Goal: Task Accomplishment & Management: Use online tool/utility

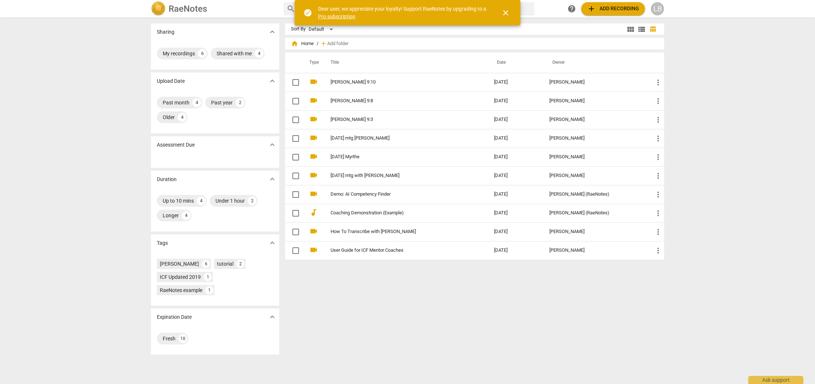
click at [506, 14] on span "close" at bounding box center [505, 12] width 9 height 9
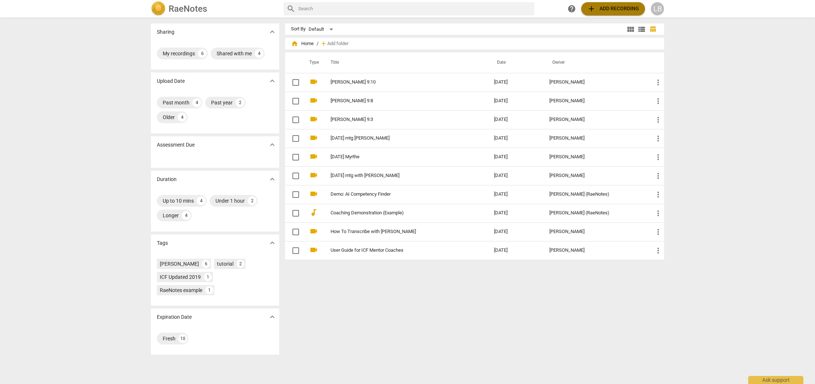
click at [597, 7] on span "add Add recording" at bounding box center [613, 8] width 52 height 9
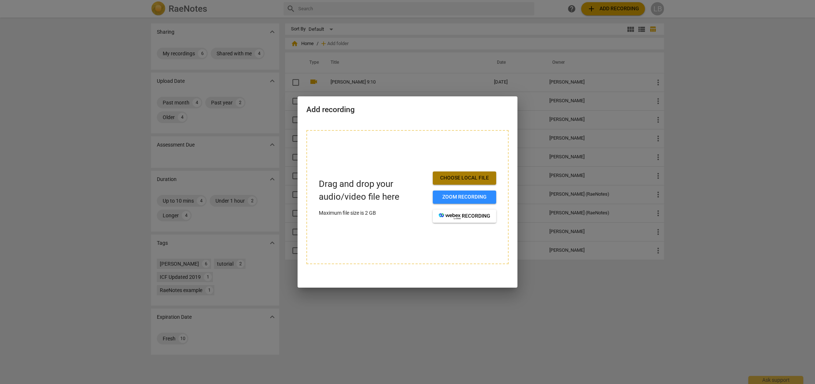
click at [447, 177] on span "Choose local file" at bounding box center [465, 177] width 52 height 7
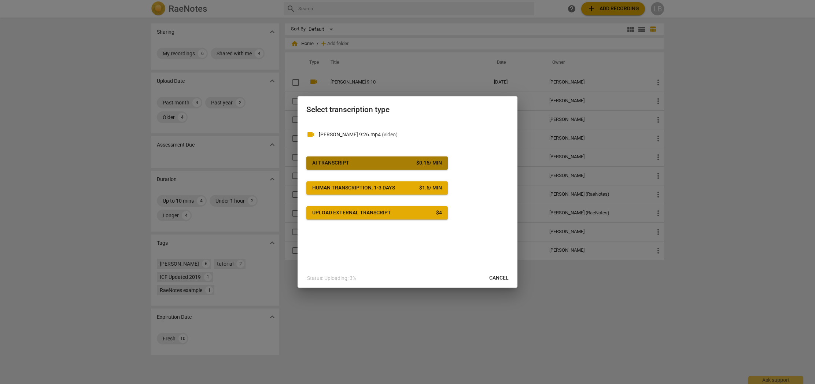
click at [435, 161] on div "$ 0.15 / min" at bounding box center [429, 162] width 26 height 7
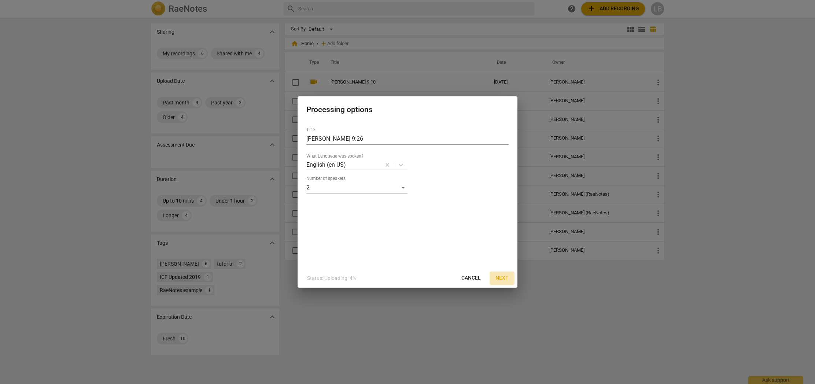
click at [501, 279] on span "Next" at bounding box center [502, 278] width 13 height 7
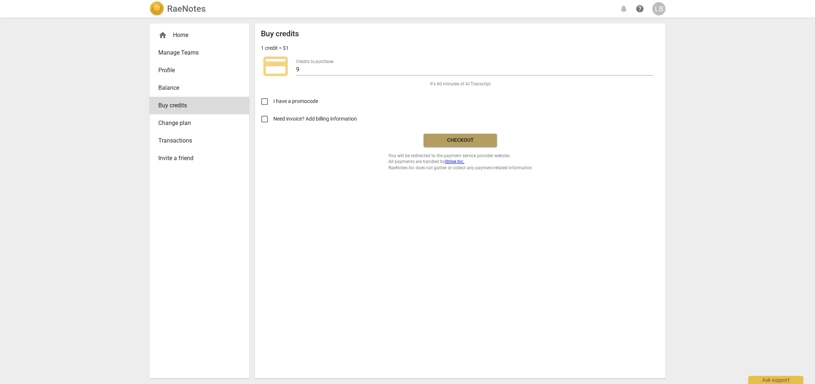
click at [461, 143] on span "Checkout" at bounding box center [461, 140] width 62 height 7
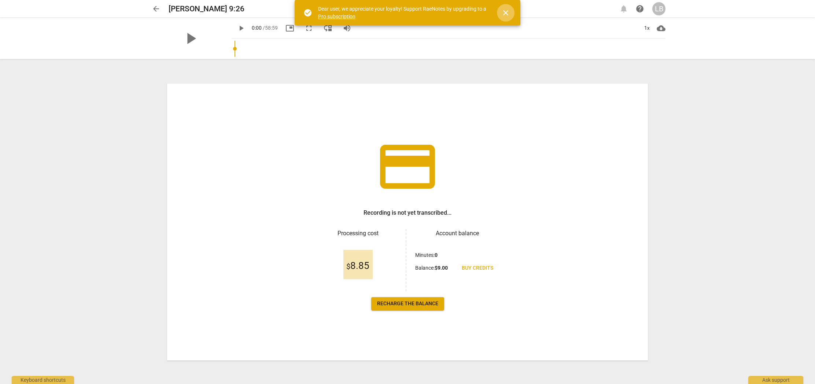
click at [506, 15] on span "close" at bounding box center [505, 12] width 9 height 9
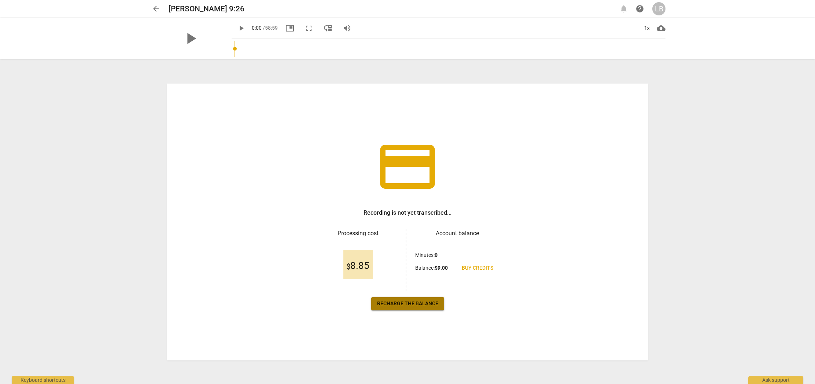
click at [402, 303] on span "Recharge the balance" at bounding box center [407, 303] width 61 height 7
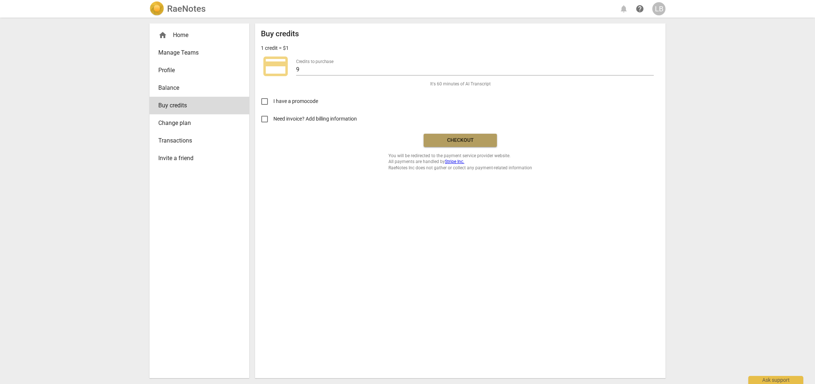
click at [470, 142] on span "Checkout" at bounding box center [461, 140] width 62 height 7
click at [446, 141] on span "Checkout" at bounding box center [461, 140] width 62 height 7
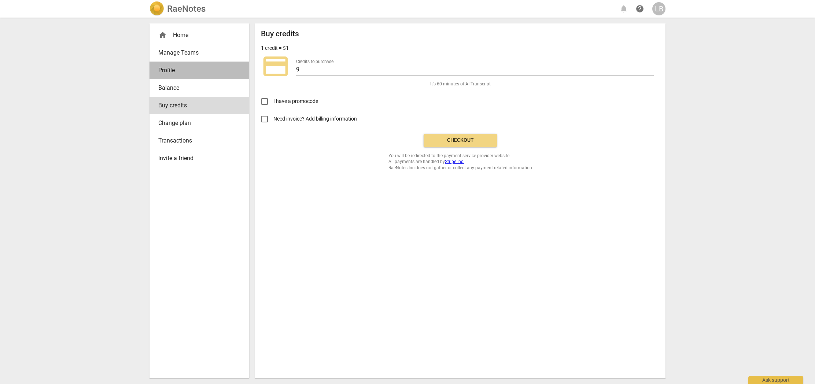
click at [173, 70] on span "Profile" at bounding box center [196, 70] width 76 height 9
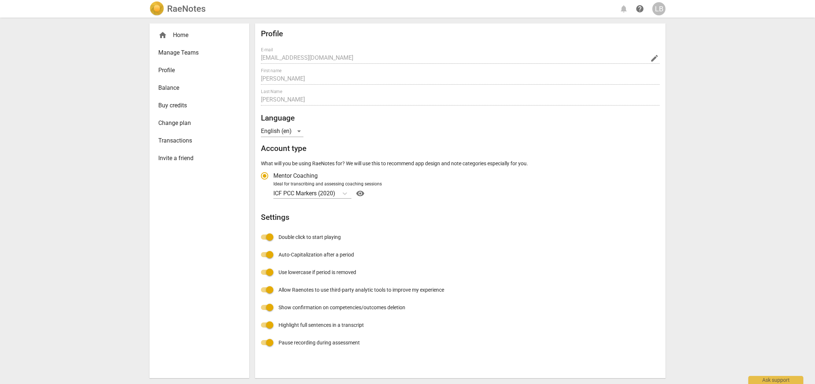
radio input "false"
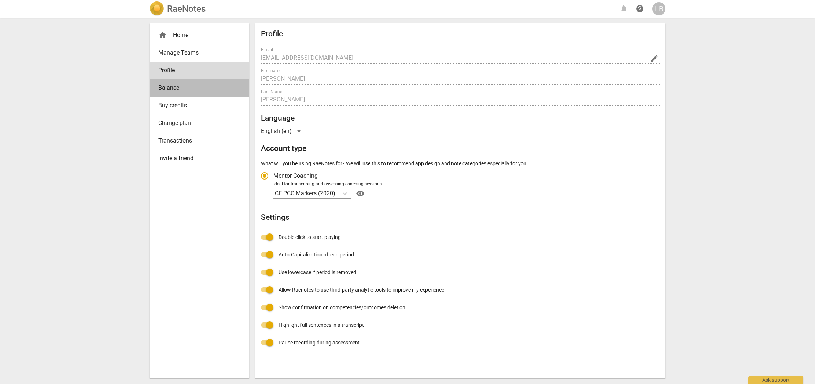
click at [170, 85] on span "Balance" at bounding box center [196, 88] width 76 height 9
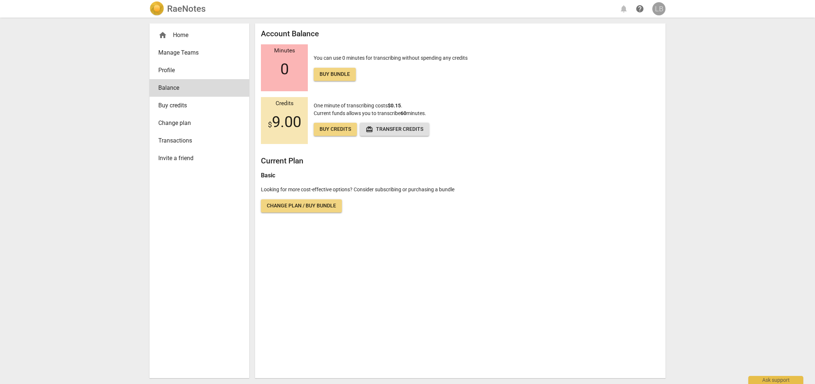
click at [656, 8] on div "LB" at bounding box center [658, 8] width 13 height 13
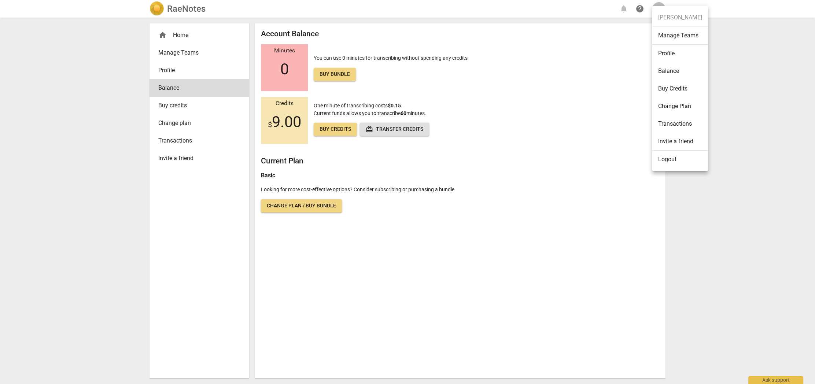
click at [167, 69] on div at bounding box center [407, 192] width 815 height 384
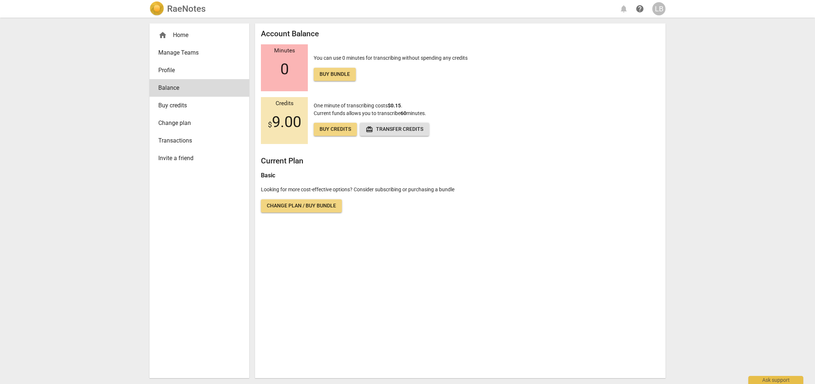
click at [176, 33] on div "home Home" at bounding box center [196, 35] width 76 height 9
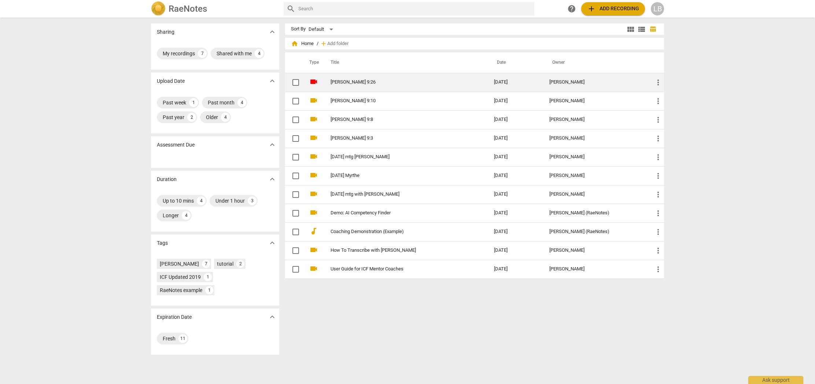
click at [315, 81] on span "videocam" at bounding box center [313, 81] width 9 height 9
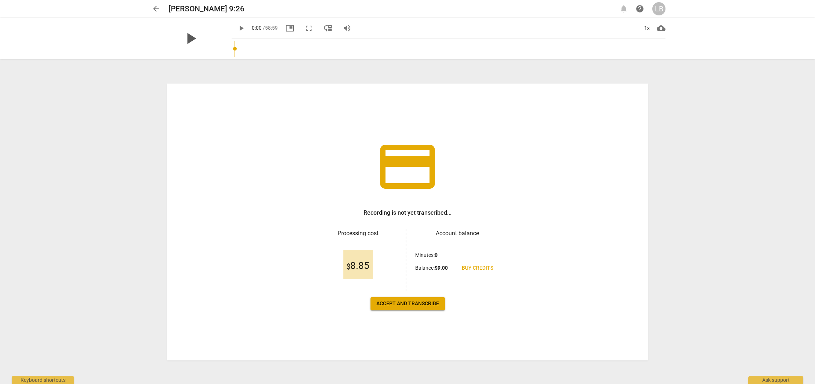
click at [183, 40] on span "play_arrow" at bounding box center [190, 38] width 19 height 19
click at [196, 38] on div "pause" at bounding box center [191, 38] width 82 height 41
click at [185, 40] on span "pause" at bounding box center [190, 38] width 19 height 19
click at [663, 29] on span "cloud_download" at bounding box center [661, 28] width 9 height 9
click at [670, 28] on li "Download video" at bounding box center [684, 28] width 54 height 18
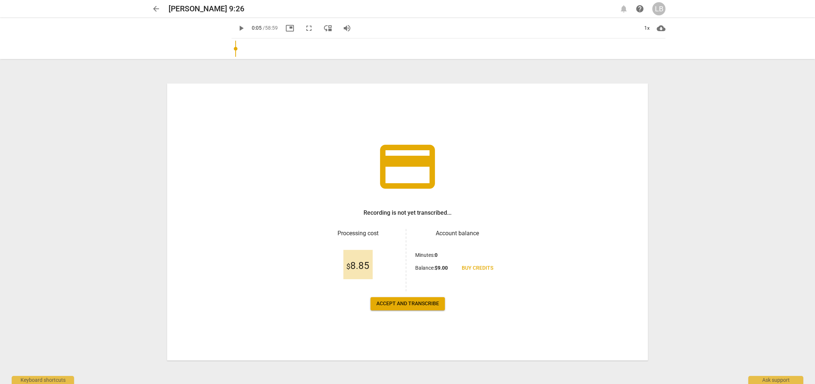
click at [379, 305] on span "Accept and transcribe" at bounding box center [407, 303] width 63 height 7
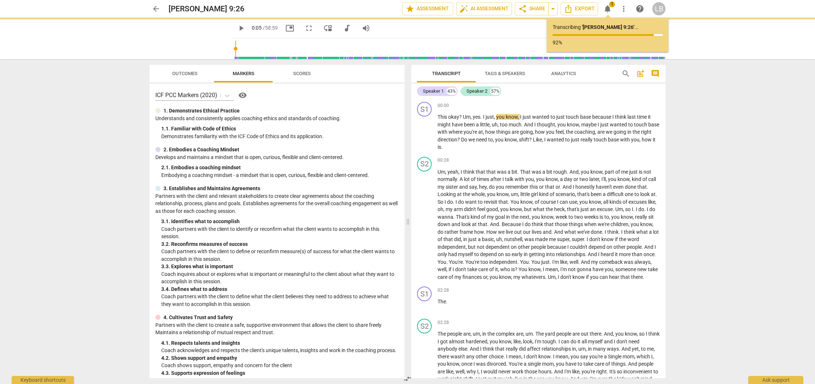
type input "5"
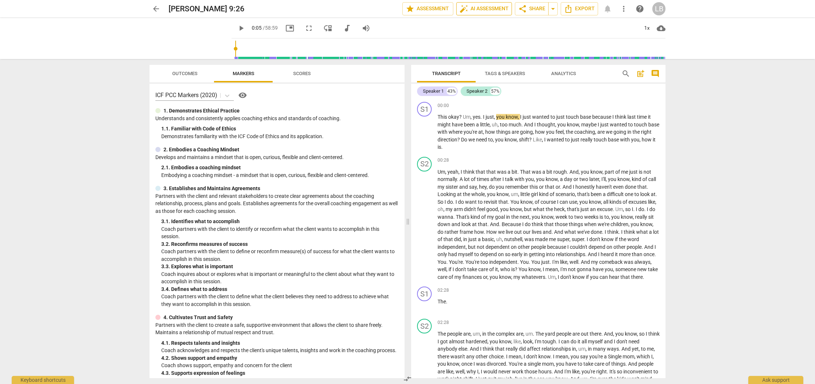
click at [472, 3] on button "auto_fix_high AI Assessment" at bounding box center [484, 8] width 56 height 13
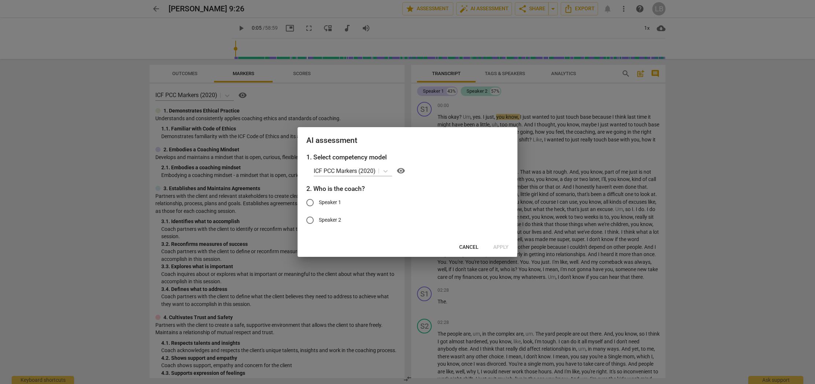
click at [310, 204] on input "Speaker 1" at bounding box center [310, 203] width 18 height 18
radio input "true"
click at [497, 246] on span "Apply" at bounding box center [500, 247] width 15 height 7
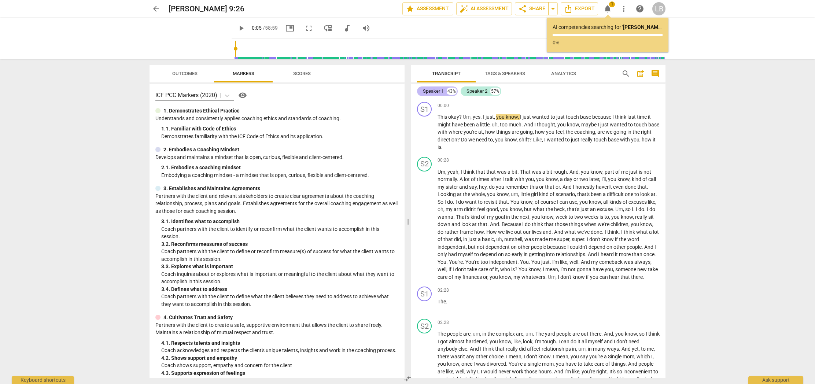
click at [436, 89] on div "Speaker 1" at bounding box center [433, 91] width 21 height 7
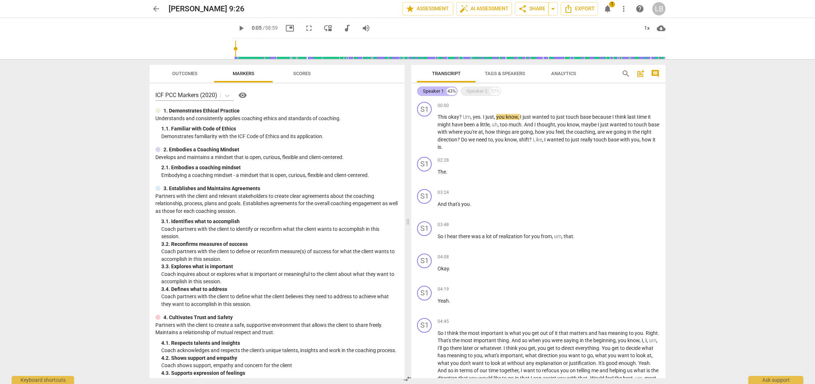
click at [437, 92] on div "Speaker 1" at bounding box center [433, 91] width 21 height 7
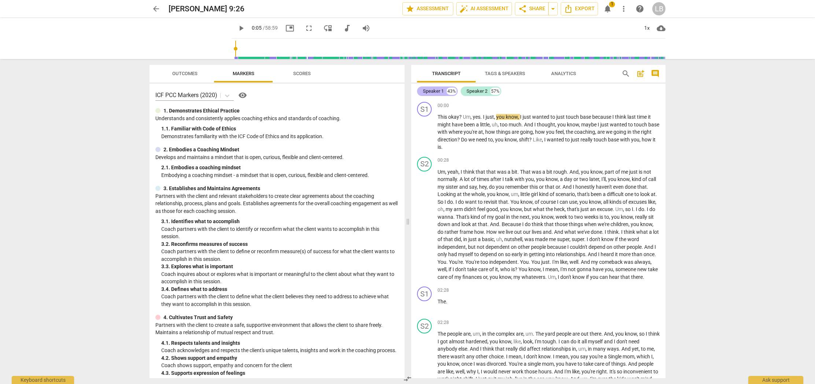
click at [437, 92] on div "Speaker 1" at bounding box center [433, 91] width 21 height 7
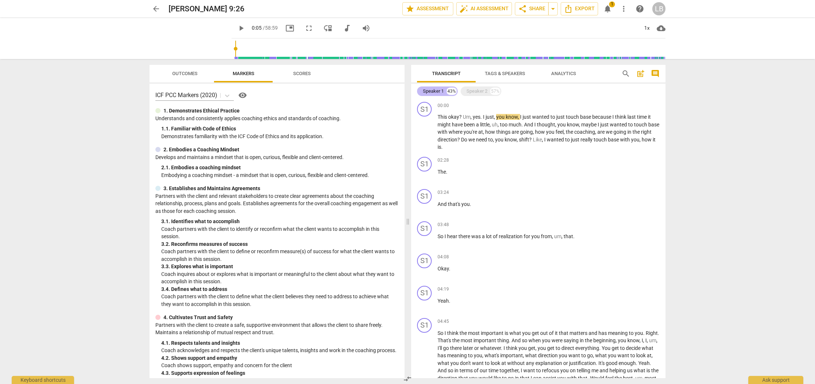
click at [437, 92] on div "Speaker 1" at bounding box center [433, 91] width 21 height 7
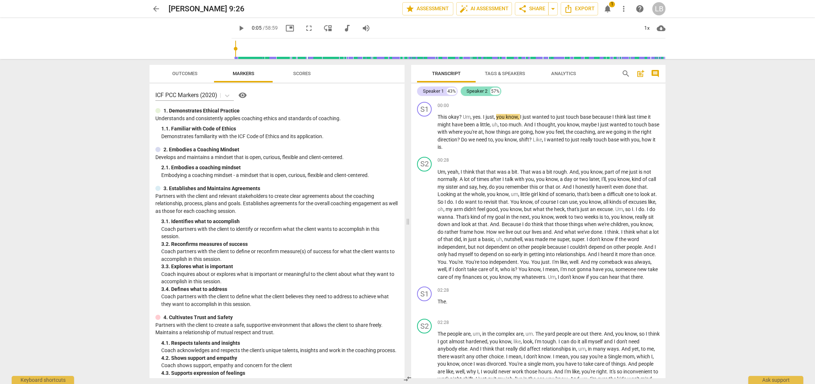
click at [478, 90] on div "Speaker 2" at bounding box center [477, 91] width 21 height 7
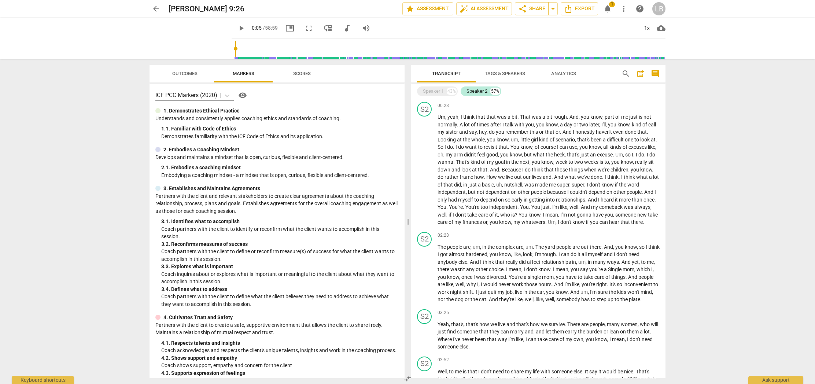
click at [505, 74] on span "Tags & Speakers" at bounding box center [505, 73] width 40 height 5
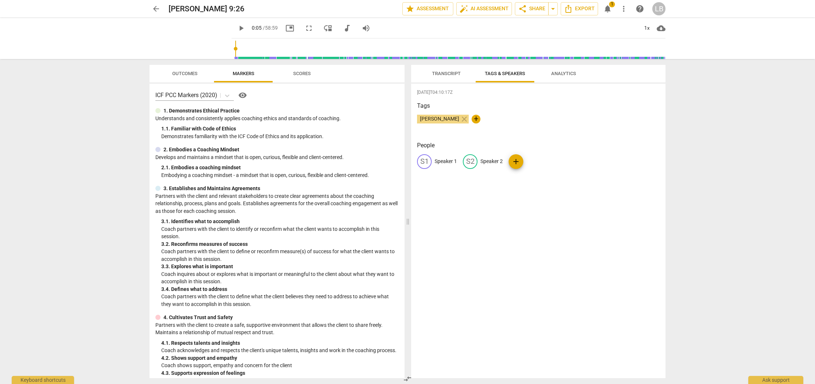
click at [442, 161] on p "Speaker 1" at bounding box center [446, 162] width 22 height 8
type input "[PERSON_NAME]"
click at [531, 162] on p "Speaker 2" at bounding box center [539, 162] width 22 height 8
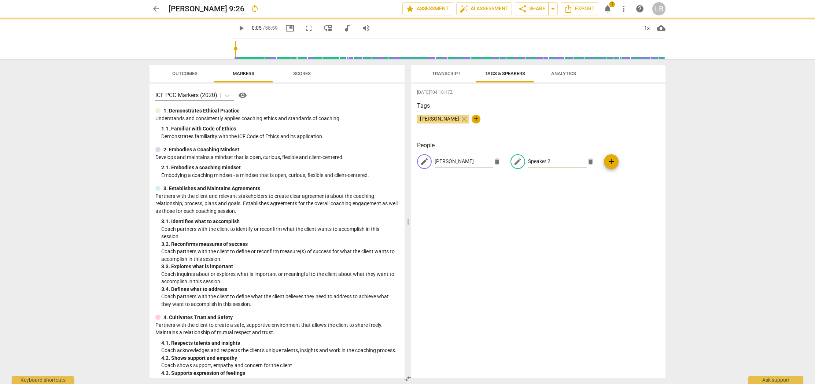
type input "5"
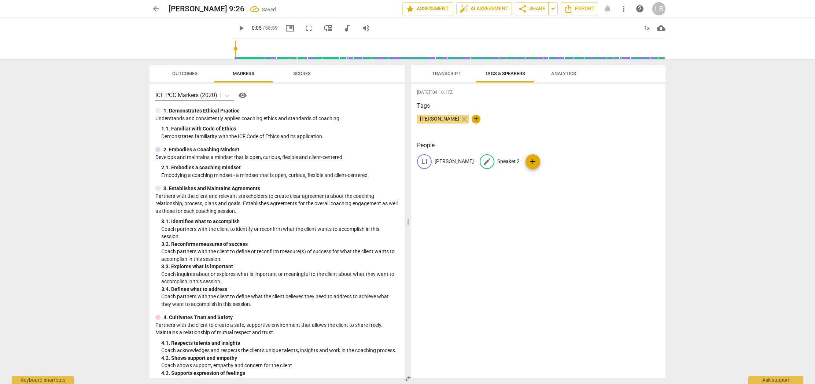
click at [497, 162] on p "Speaker 2" at bounding box center [508, 162] width 22 height 8
type input "[PERSON_NAME]"
click at [552, 181] on div "[DATE]T04:10:17Z Tags [PERSON_NAME] close + People [PERSON_NAME] edit [PERSON_N…" at bounding box center [538, 231] width 254 height 295
click at [442, 73] on span "Transcript" at bounding box center [446, 73] width 29 height 5
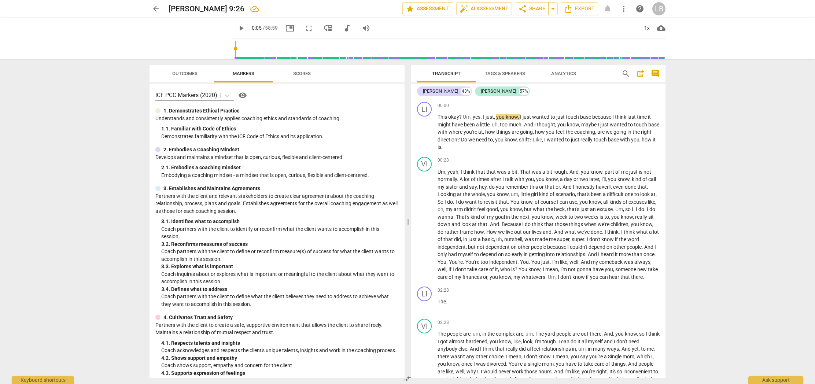
click at [189, 75] on span "Outcomes" at bounding box center [184, 73] width 25 height 5
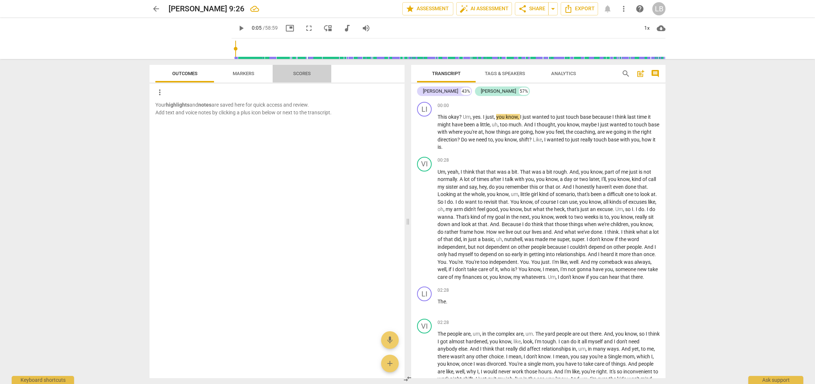
click at [310, 74] on span "Scores" at bounding box center [302, 73] width 18 height 5
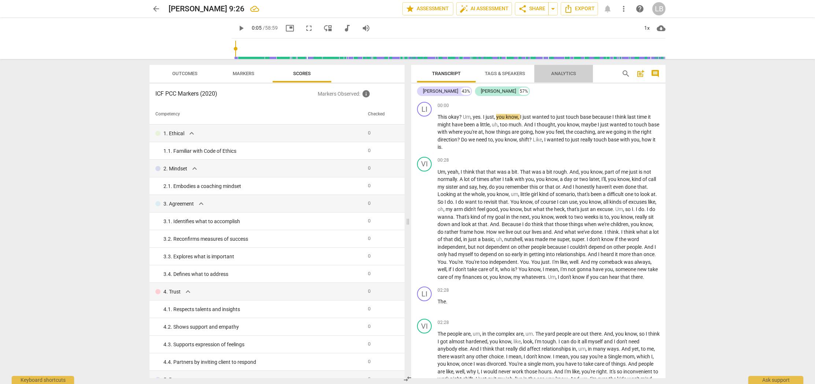
click at [556, 74] on span "Analytics" at bounding box center [563, 73] width 25 height 5
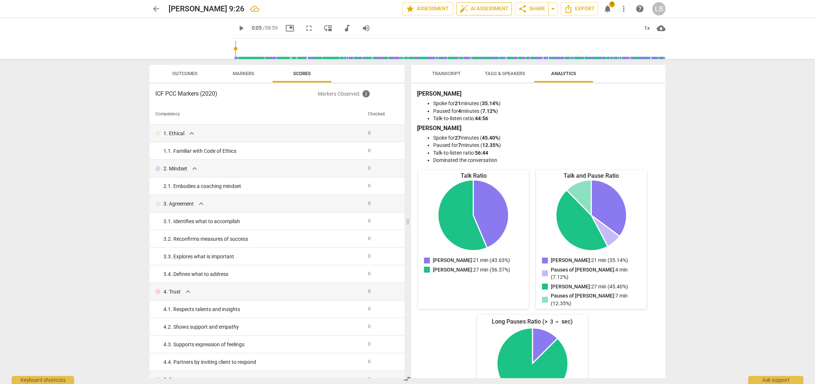
click at [494, 9] on span "auto_fix_high AI Assessment" at bounding box center [484, 8] width 49 height 9
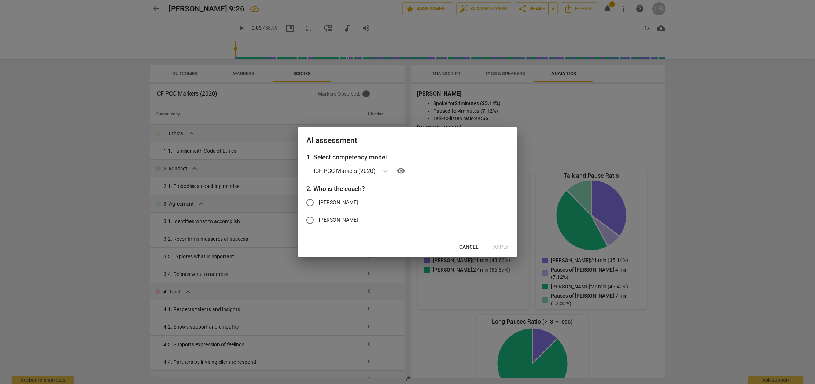
click at [310, 202] on input "[PERSON_NAME]" at bounding box center [310, 203] width 18 height 18
radio input "true"
click at [502, 249] on span "Apply" at bounding box center [500, 247] width 15 height 7
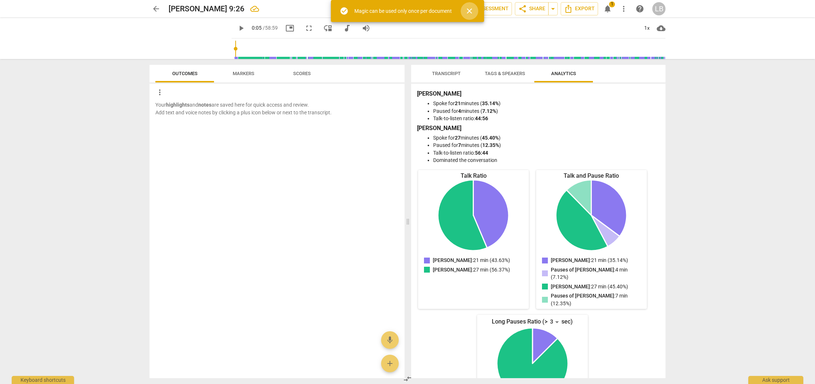
click at [469, 11] on span "close" at bounding box center [469, 11] width 9 height 9
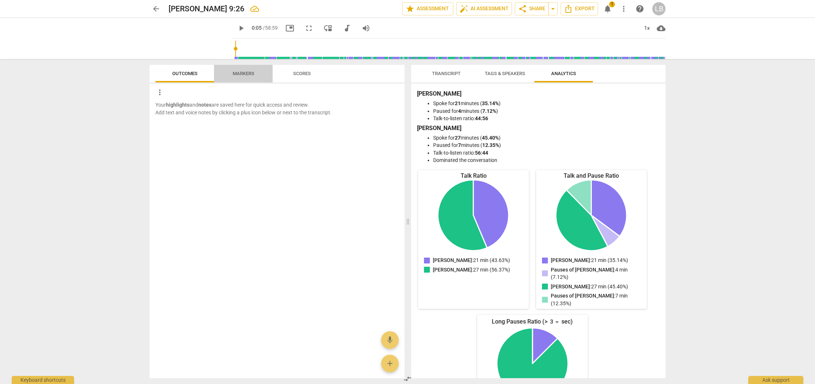
click at [241, 74] on span "Markers" at bounding box center [244, 73] width 22 height 5
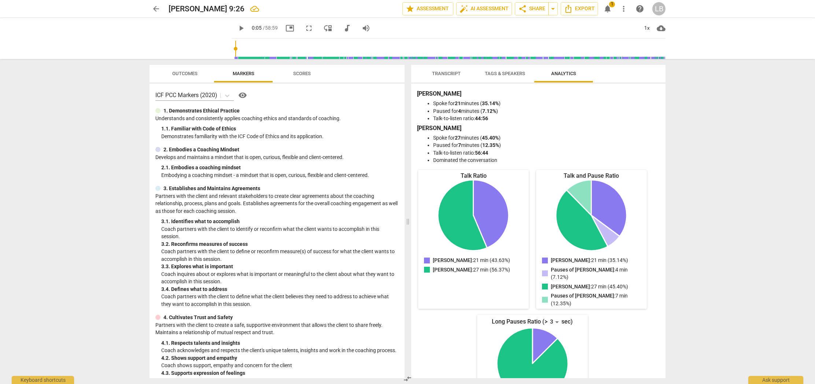
click at [301, 73] on span "Scores" at bounding box center [302, 73] width 18 height 5
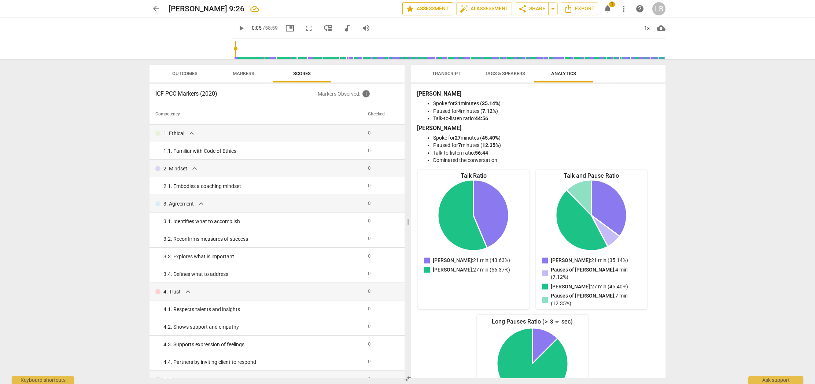
click at [423, 11] on span "star Assessment" at bounding box center [428, 8] width 44 height 9
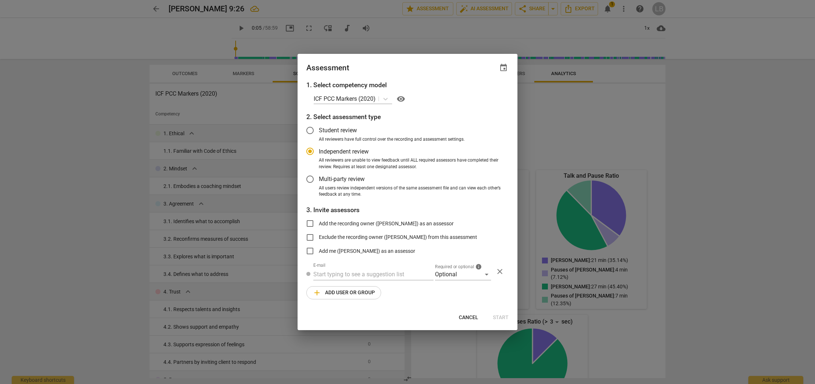
click at [468, 317] on span "Cancel" at bounding box center [468, 317] width 19 height 7
radio input "false"
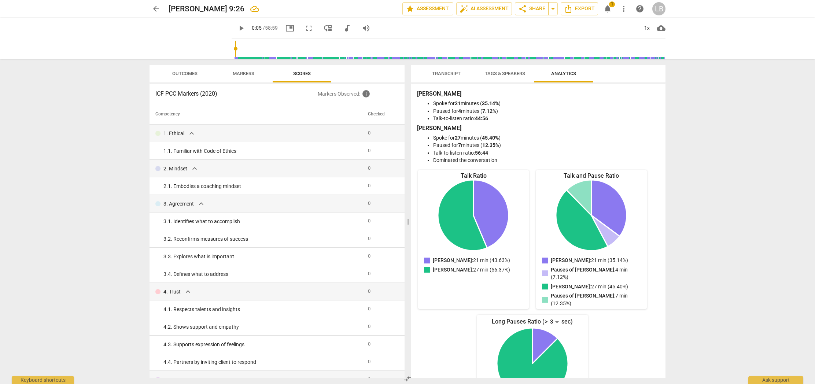
click at [436, 74] on span "Transcript" at bounding box center [446, 73] width 29 height 5
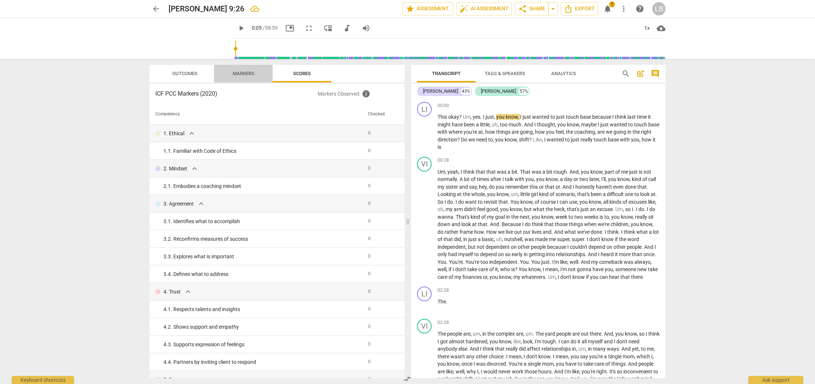
click at [247, 71] on span "Markers" at bounding box center [244, 73] width 22 height 5
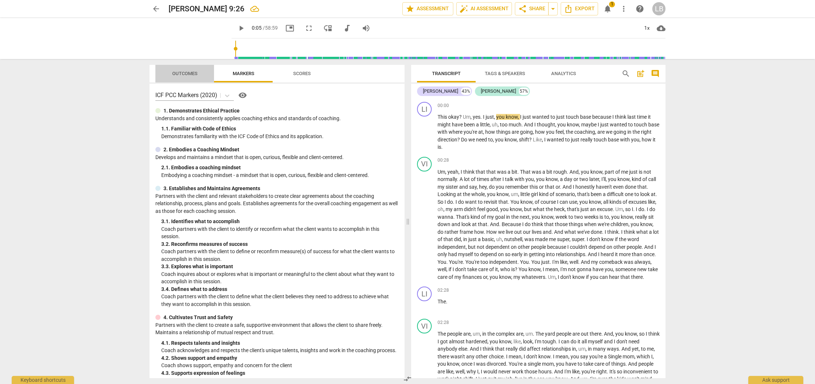
click at [189, 70] on span "Outcomes" at bounding box center [184, 74] width 43 height 10
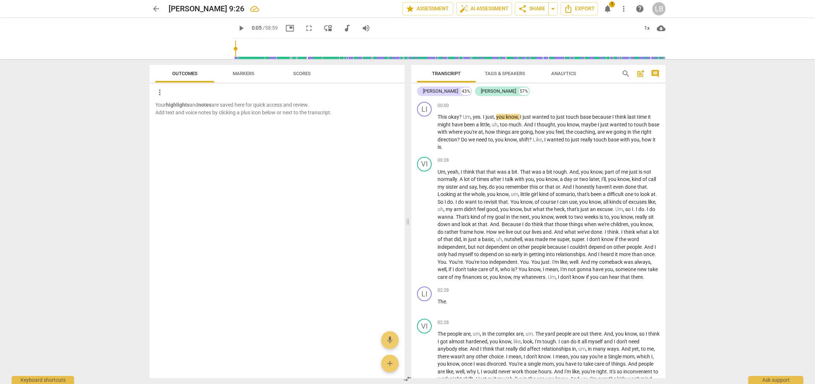
click at [157, 92] on span "more_vert" at bounding box center [159, 92] width 9 height 9
click at [218, 93] on div at bounding box center [407, 192] width 815 height 384
click at [189, 42] on span "play_arrow" at bounding box center [190, 38] width 19 height 19
click at [196, 50] on div "pause" at bounding box center [191, 38] width 82 height 41
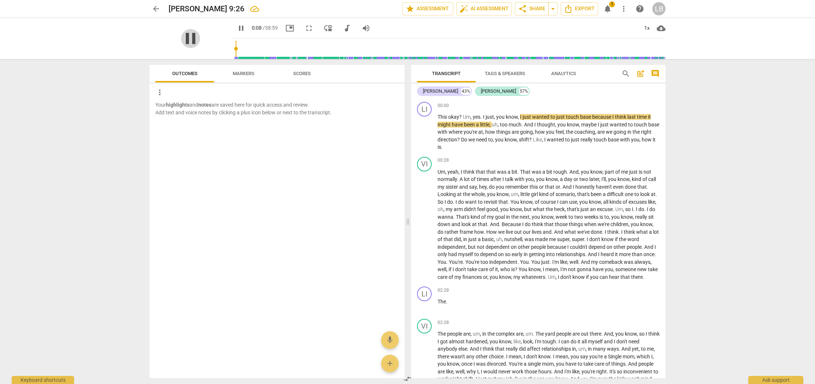
click at [185, 39] on span "pause" at bounding box center [190, 38] width 19 height 19
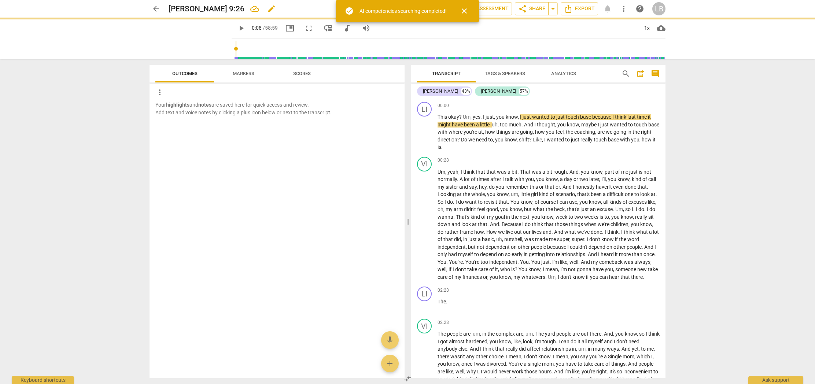
type input "9"
